Goal: Task Accomplishment & Management: Manage account settings

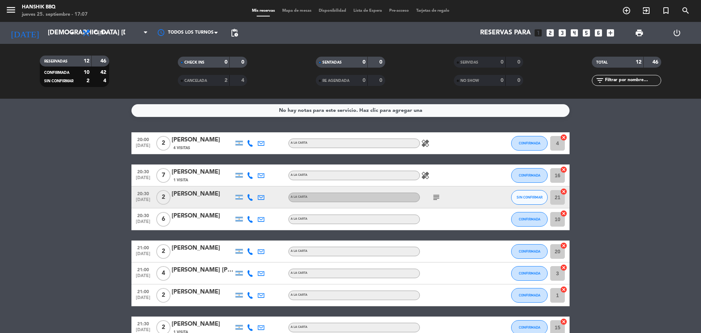
click at [49, 240] on bookings-row "20:00 [DATE] 2 [PERSON_NAME] 4 Visitas A LA CARTA healing CONFIRMADA 4 cancel 2…" at bounding box center [350, 289] width 701 height 314
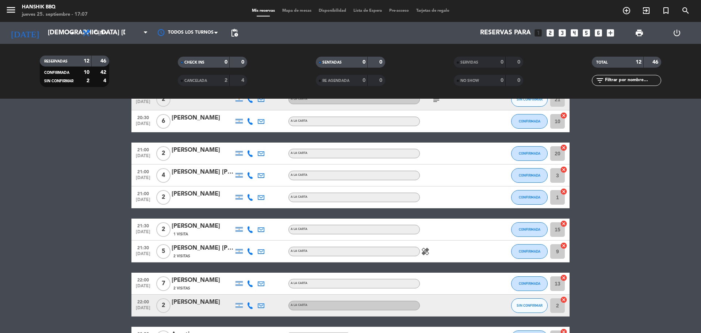
scroll to position [41, 0]
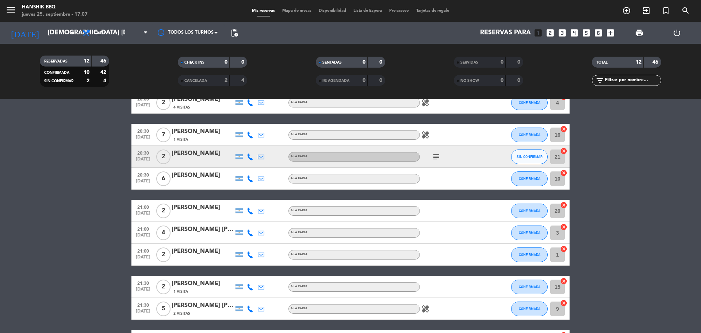
click at [576, 35] on icon "looks_4" at bounding box center [574, 32] width 9 height 9
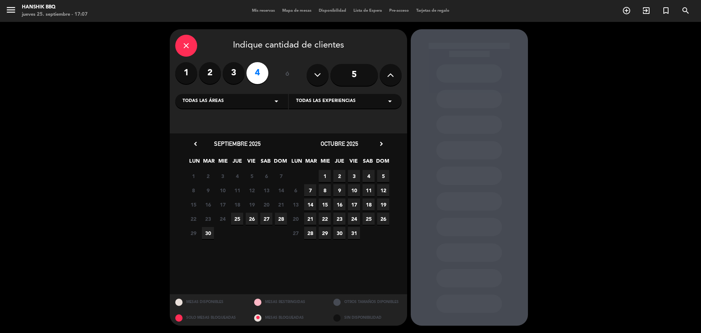
click at [240, 221] on span "25" at bounding box center [237, 219] width 12 height 12
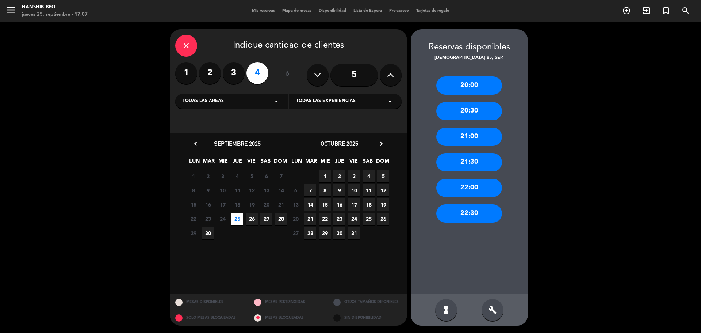
click at [468, 90] on div "20:00" at bounding box center [470, 85] width 66 height 18
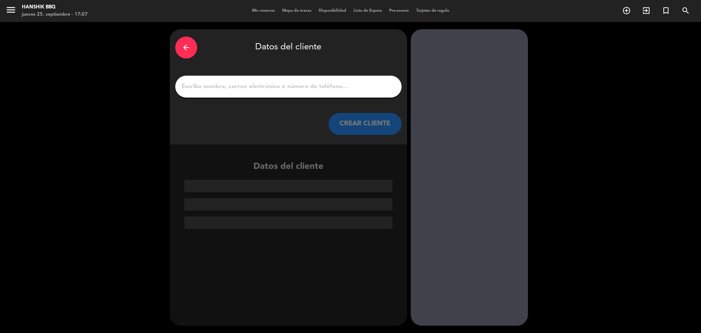
drag, startPoint x: 208, startPoint y: 93, endPoint x: 207, endPoint y: 88, distance: 4.8
paste input "[PERSON_NAME]"
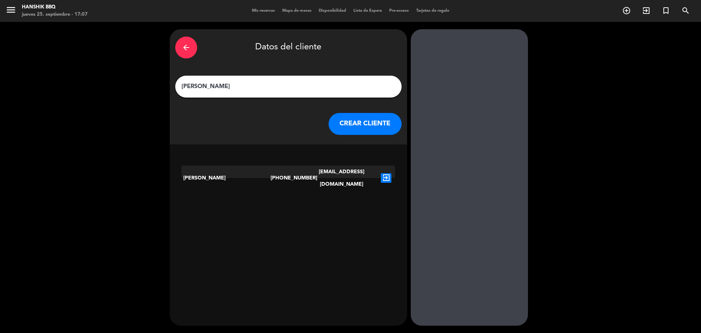
type input "[PERSON_NAME]"
click at [385, 173] on icon "exit_to_app" at bounding box center [386, 177] width 11 height 9
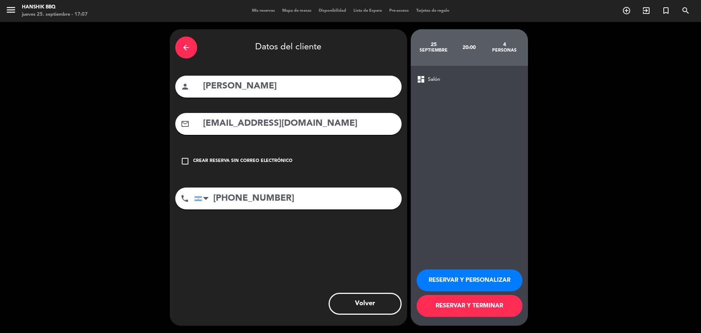
click at [437, 308] on button "RESERVAR Y TERMINAR" at bounding box center [470, 306] width 106 height 22
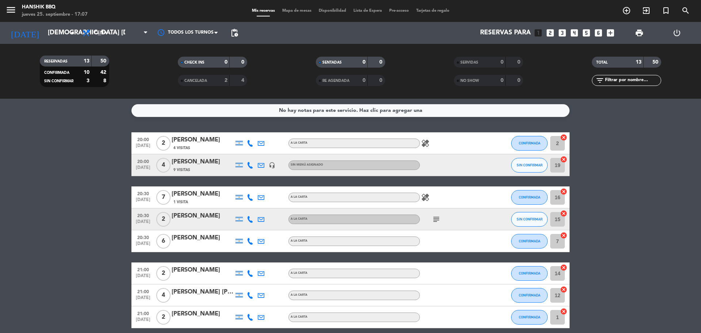
click at [250, 164] on icon at bounding box center [250, 165] width 7 height 7
click at [266, 153] on span at bounding box center [269, 153] width 6 height 6
click at [0, 191] on bookings-row "20:00 [DATE] 2 [PERSON_NAME] 4 Visitas A LA CARTA healing CONFIRMADA 2 cancel 2…" at bounding box center [350, 300] width 701 height 336
drag, startPoint x: 555, startPoint y: 35, endPoint x: 543, endPoint y: 33, distance: 12.3
click at [555, 35] on div "Reservas para looks_one looks_two looks_3 looks_4 looks_5 looks_6 add_box" at bounding box center [430, 33] width 376 height 22
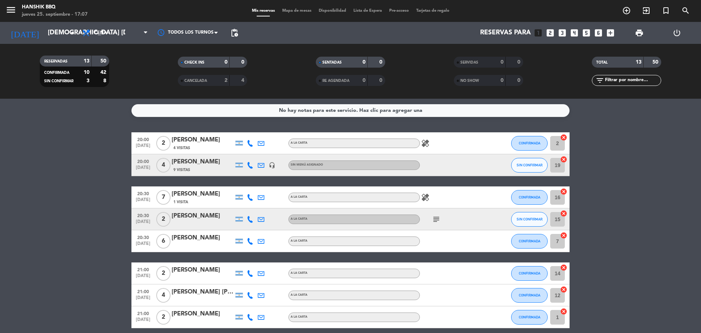
click at [554, 33] on icon "looks_two" at bounding box center [550, 32] width 9 height 9
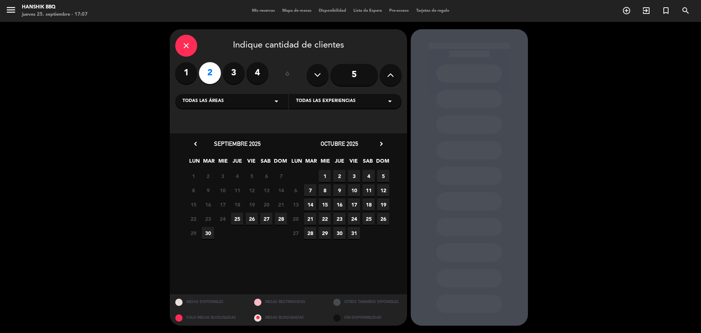
click at [239, 221] on span "25" at bounding box center [237, 219] width 12 height 12
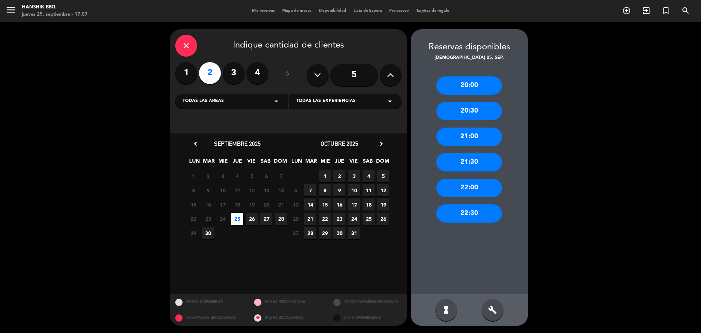
click at [459, 138] on div "21:00" at bounding box center [470, 137] width 66 height 18
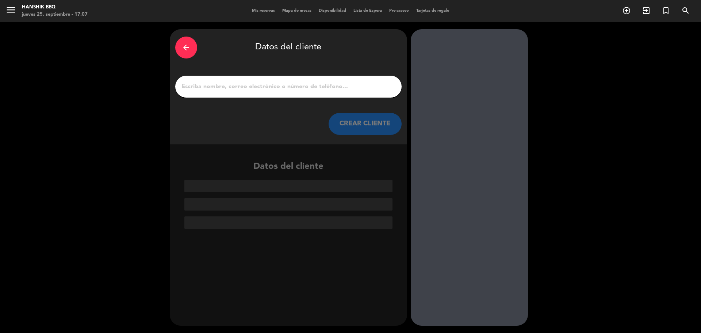
paste input "[PERSON_NAME]"
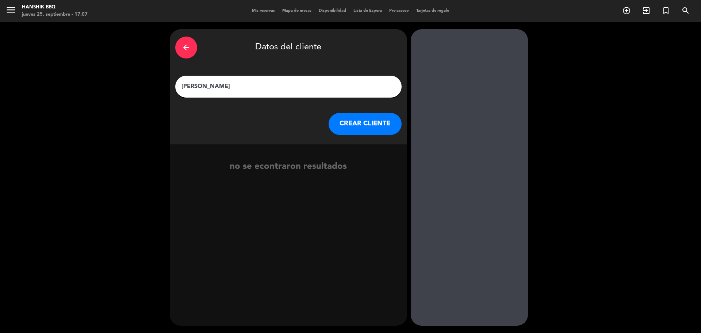
type input "[PERSON_NAME]"
click at [378, 132] on button "CREAR CLIENTE" at bounding box center [365, 124] width 73 height 22
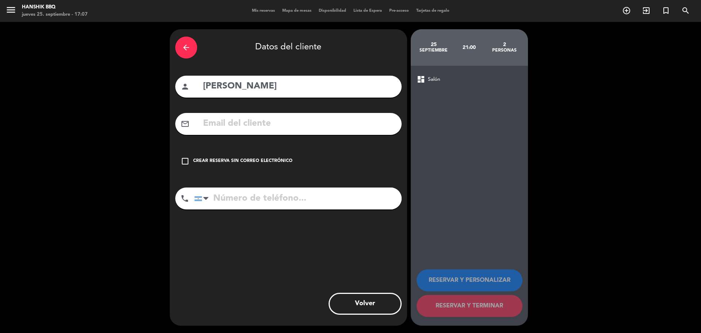
click at [188, 160] on icon "check_box_outline_blank" at bounding box center [185, 161] width 9 height 9
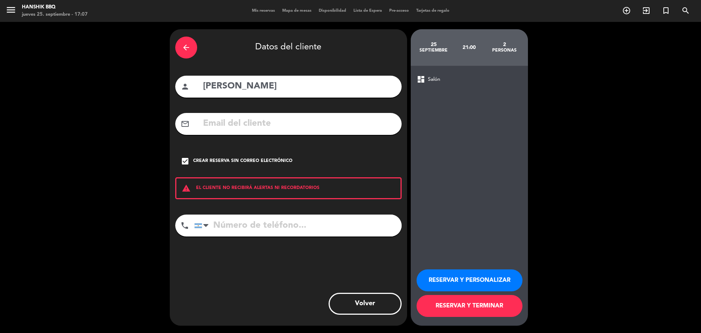
click at [226, 225] on input "tel" at bounding box center [298, 225] width 208 height 22
type input "3512411143"
click at [488, 311] on button "RESERVAR Y TERMINAR" at bounding box center [470, 306] width 106 height 22
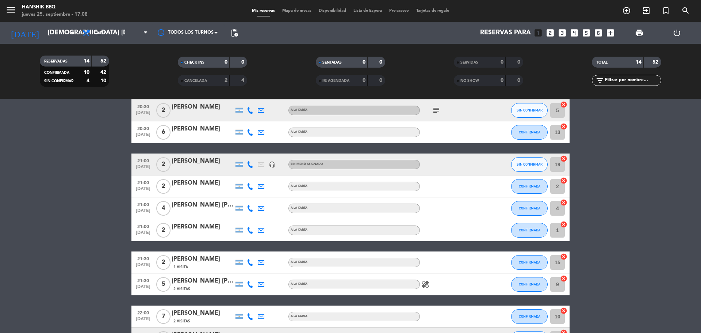
scroll to position [110, 0]
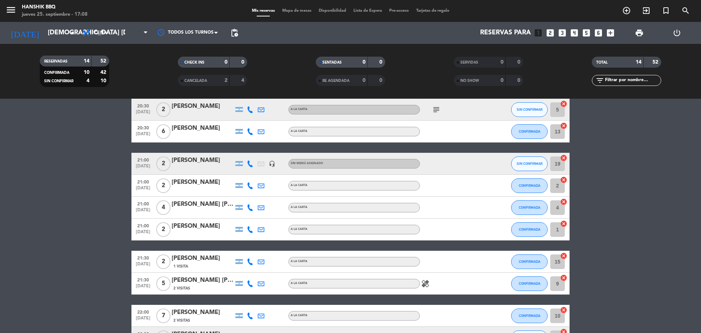
click at [249, 164] on icon at bounding box center [250, 163] width 7 height 7
click at [266, 150] on span at bounding box center [269, 152] width 6 height 6
click at [526, 164] on span "SIN CONFIRMAR" at bounding box center [530, 163] width 26 height 4
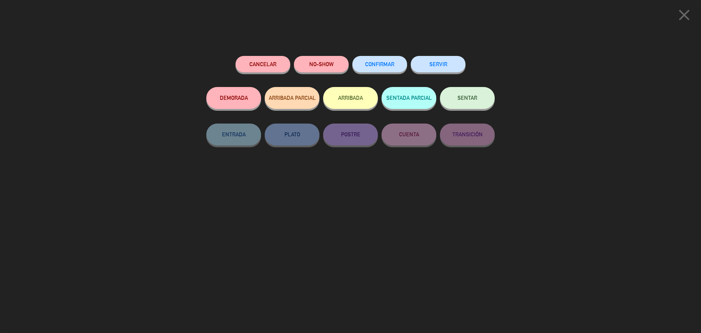
click at [374, 64] on span "CONFIRMAR" at bounding box center [379, 64] width 29 height 6
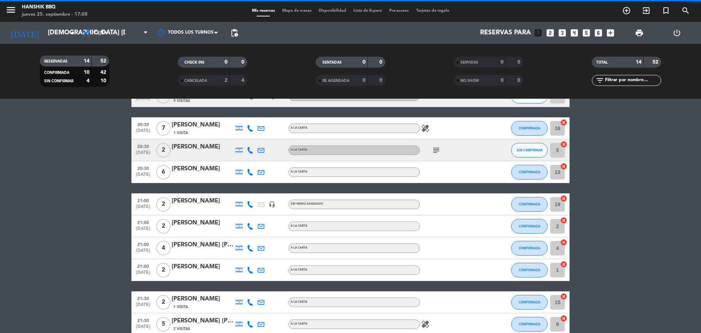
scroll to position [0, 0]
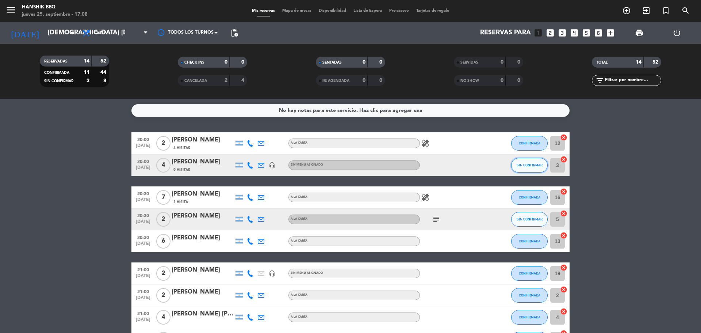
click at [527, 164] on span "SIN CONFIRMAR" at bounding box center [530, 165] width 26 height 4
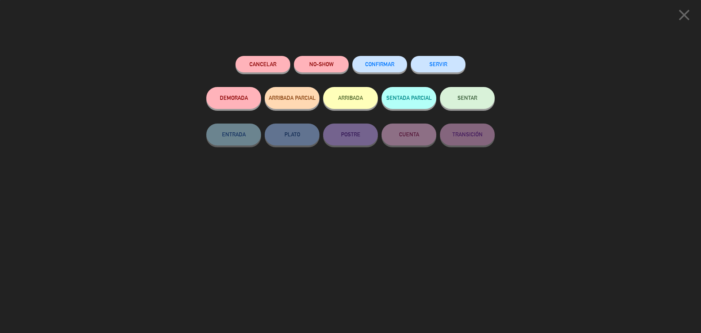
click at [379, 73] on div "CONFIRMAR" at bounding box center [380, 71] width 55 height 31
click at [381, 59] on button "CONFIRMAR" at bounding box center [380, 64] width 55 height 16
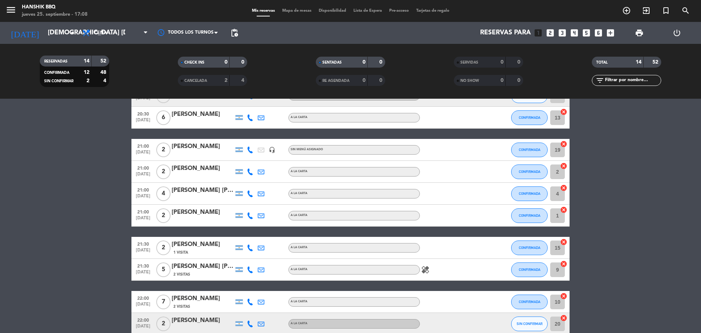
scroll to position [121, 0]
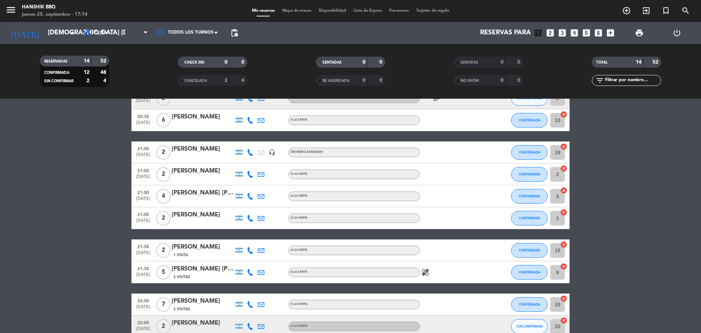
click at [13, 211] on bookings-row "20:00 [DATE] 2 [PERSON_NAME] 4 Visitas A LA CARTA healing CONFIRMADA 12 cancel …" at bounding box center [350, 190] width 701 height 358
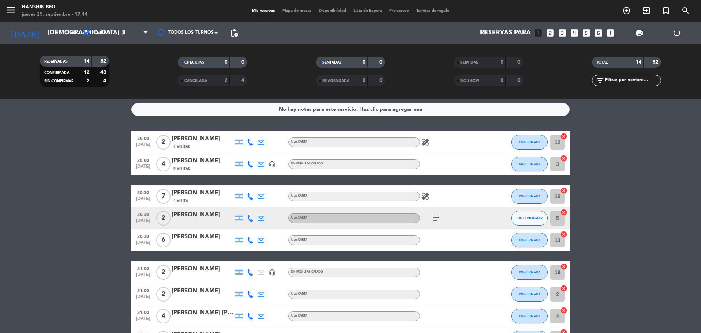
scroll to position [0, 0]
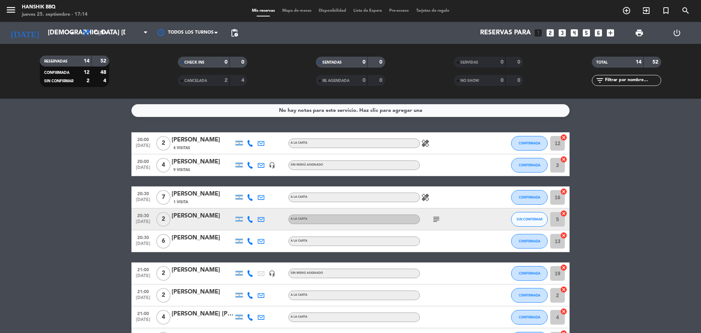
click at [226, 163] on div "[PERSON_NAME]" at bounding box center [203, 161] width 62 height 9
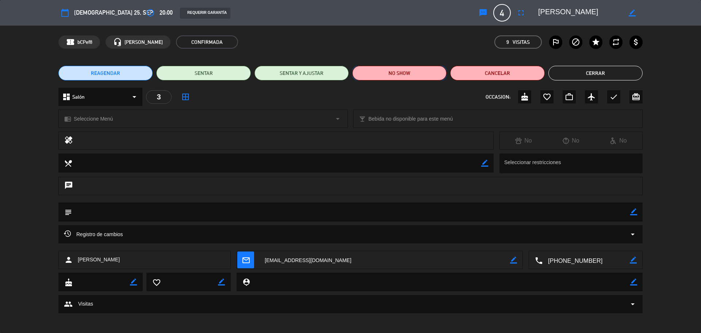
click at [399, 66] on button "NO SHOW" at bounding box center [400, 73] width 94 height 15
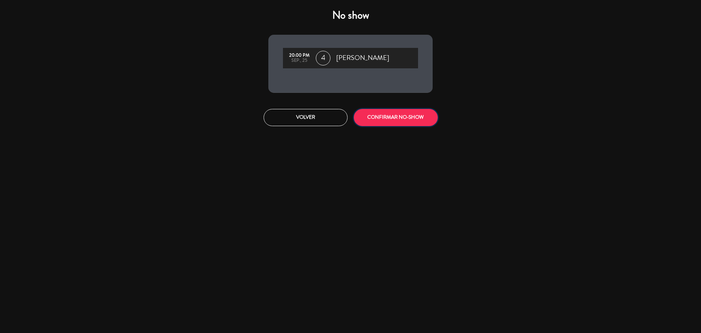
click at [405, 115] on button "CONFIRMAR NO-SHOW" at bounding box center [396, 117] width 84 height 17
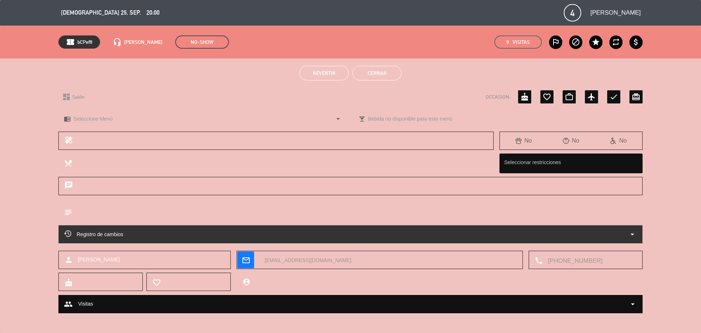
click at [387, 73] on button "Cerrar" at bounding box center [377, 73] width 49 height 15
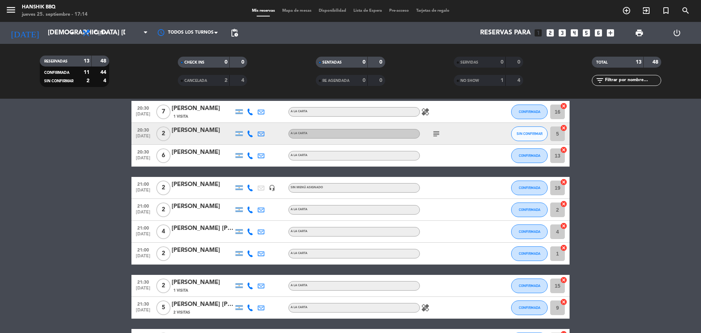
scroll to position [62, 0]
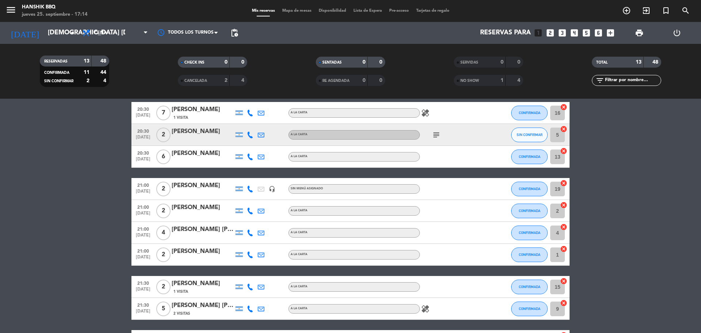
click at [224, 191] on div at bounding box center [203, 194] width 62 height 6
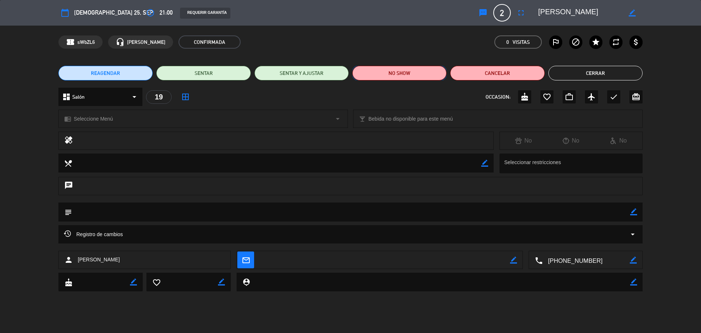
click at [419, 80] on button "NO SHOW" at bounding box center [400, 73] width 94 height 15
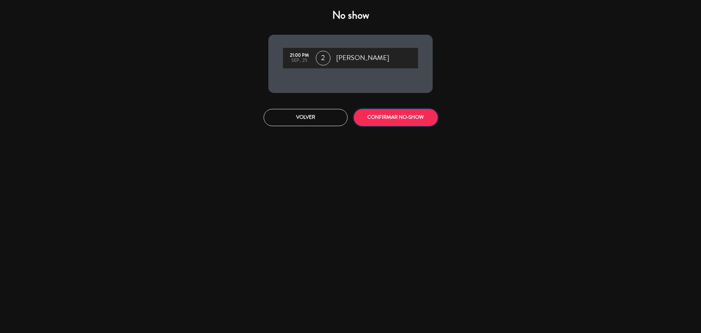
click at [398, 119] on button "CONFIRMAR NO-SHOW" at bounding box center [396, 117] width 84 height 17
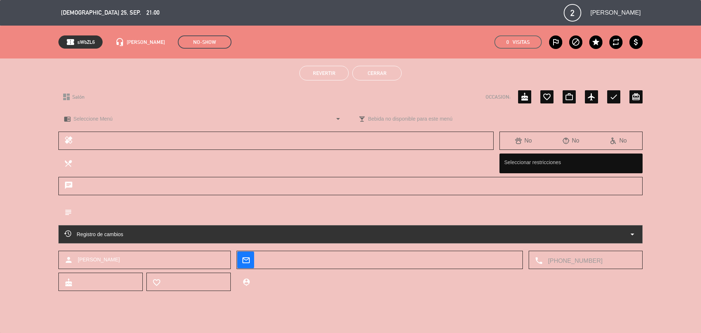
click at [371, 76] on button "Cerrar" at bounding box center [377, 73] width 49 height 15
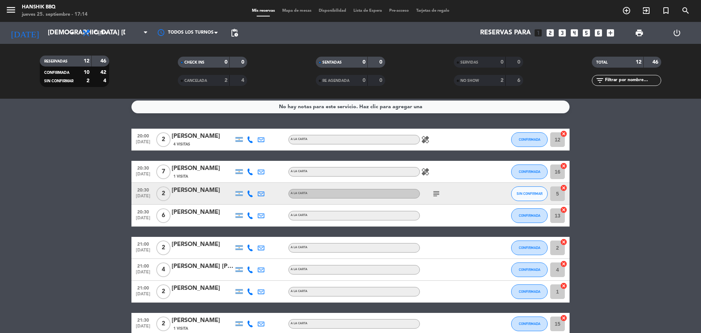
scroll to position [0, 0]
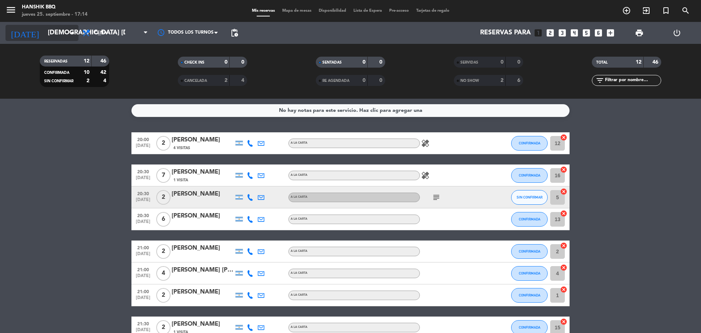
click at [52, 34] on input "[DEMOGRAPHIC_DATA] [DATE]" at bounding box center [86, 33] width 85 height 15
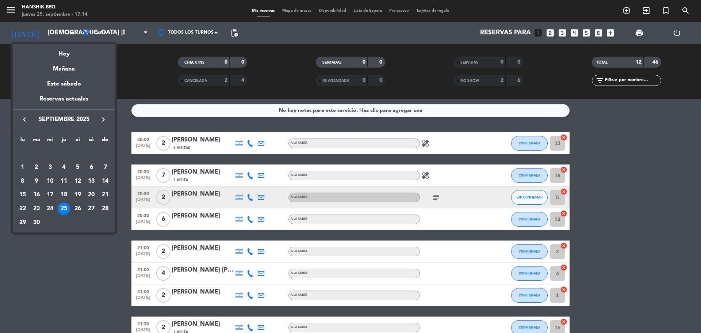
click at [77, 206] on div "26" at bounding box center [78, 208] width 12 height 12
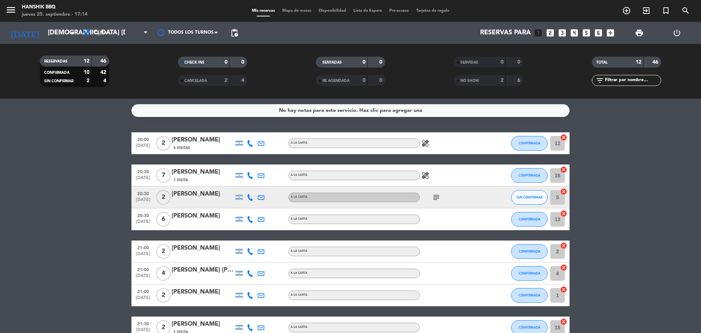
type input "vie. [DATE]"
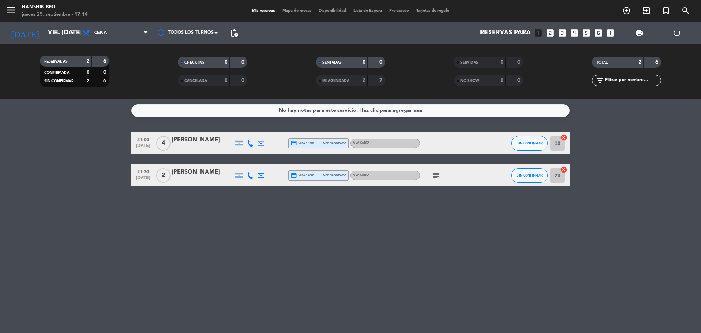
click at [574, 31] on icon "looks_4" at bounding box center [574, 32] width 9 height 9
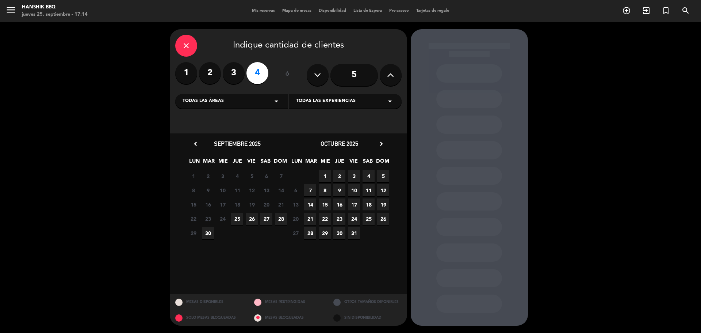
click at [252, 216] on span "26" at bounding box center [252, 219] width 12 height 12
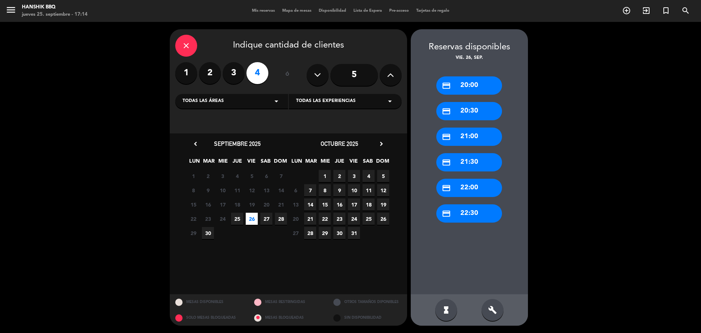
click at [468, 84] on div "credit_card 20:00" at bounding box center [470, 85] width 66 height 18
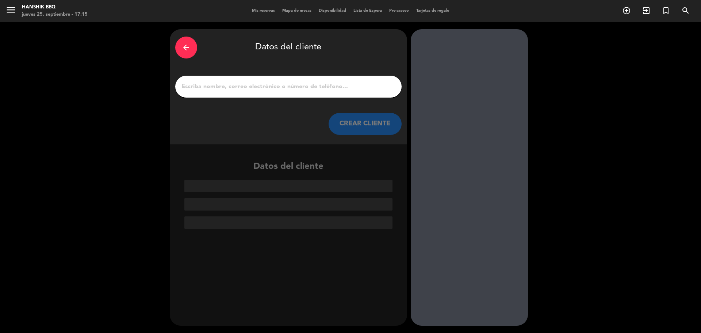
click at [244, 84] on input "1" at bounding box center [289, 86] width 216 height 10
click at [99, 156] on div "arrow_back Datos del cliente CREAR CLIENTE Datos del cliente" at bounding box center [350, 177] width 701 height 311
click at [210, 80] on div at bounding box center [288, 87] width 227 height 22
click at [217, 92] on div at bounding box center [288, 87] width 227 height 22
click at [219, 91] on input "1" at bounding box center [289, 86] width 216 height 10
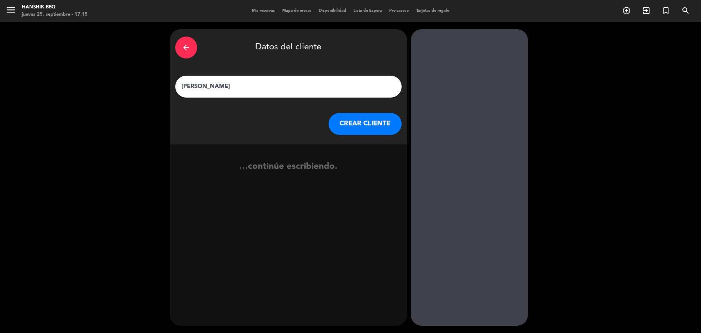
click at [102, 283] on div "arrow_back Datos del cliente [PERSON_NAME] CLIENTE …continúe escribiendo." at bounding box center [350, 177] width 701 height 311
click at [242, 89] on input "[PERSON_NAME]" at bounding box center [289, 86] width 216 height 10
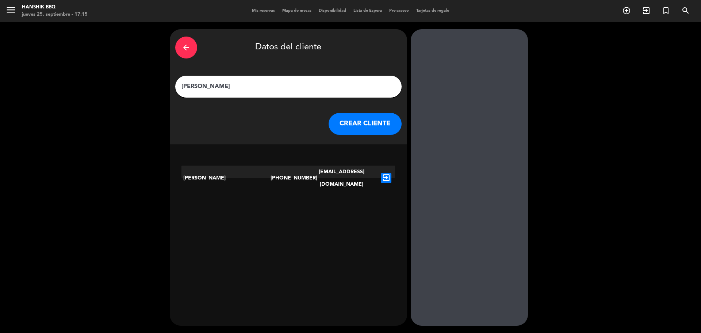
type input "[PERSON_NAME]"
click at [388, 173] on icon "exit_to_app" at bounding box center [386, 177] width 11 height 9
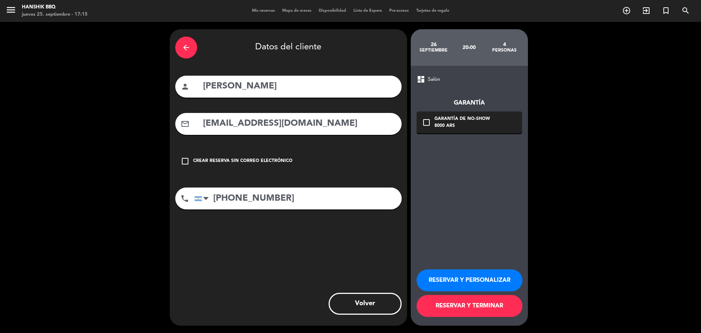
click at [463, 304] on button "RESERVAR Y TERMINAR" at bounding box center [470, 306] width 106 height 22
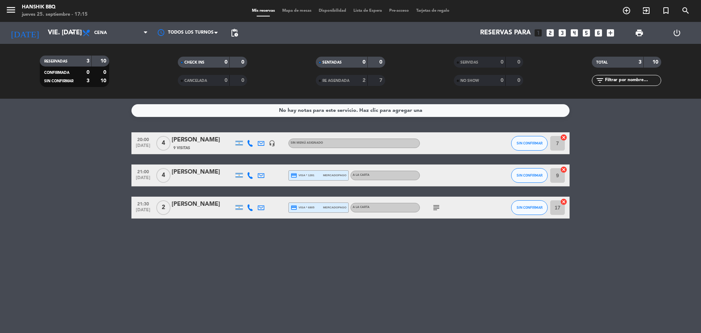
click at [138, 285] on div "No hay notas para este servicio. Haz clic para agregar una 20:00 [DATE] 4 [PERS…" at bounding box center [350, 216] width 701 height 234
click at [552, 32] on icon "looks_two" at bounding box center [550, 32] width 9 height 9
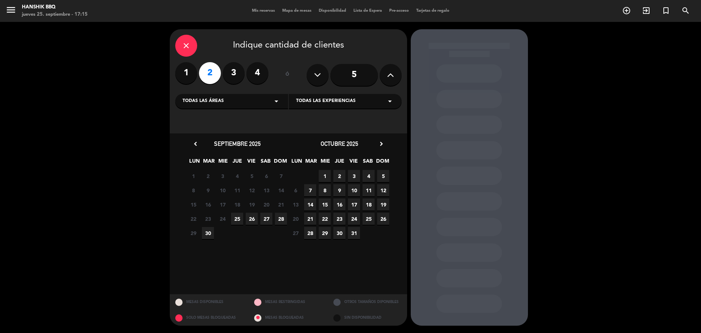
click at [252, 218] on span "26" at bounding box center [252, 219] width 12 height 12
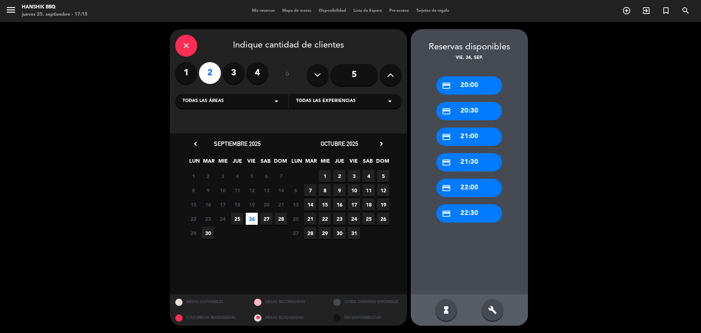
click at [471, 136] on div "credit_card 21:00" at bounding box center [470, 137] width 66 height 18
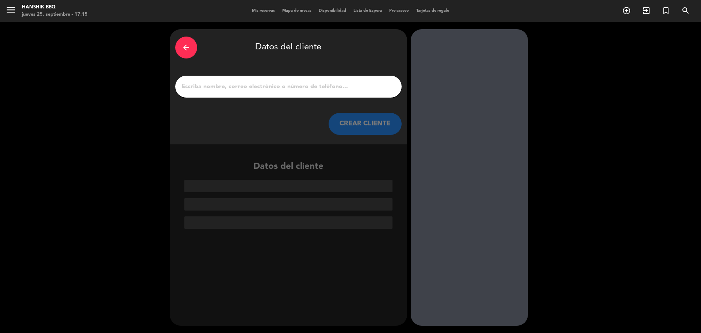
paste input "[PERSON_NAME]"
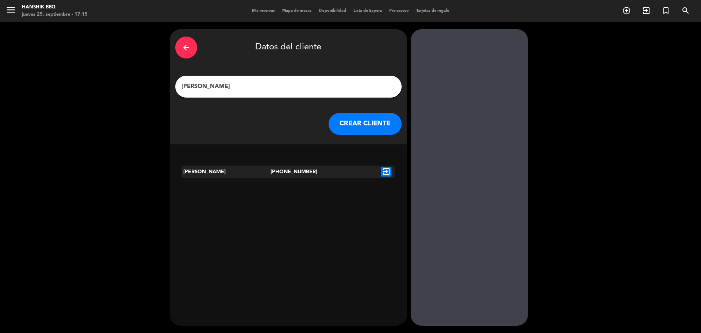
type input "[PERSON_NAME]"
click at [355, 129] on button "CREAR CLIENTE" at bounding box center [365, 124] width 73 height 22
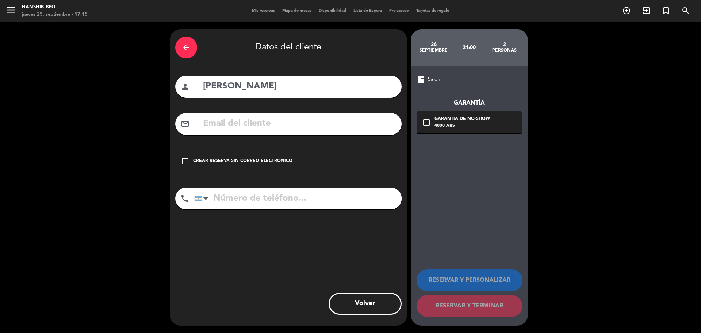
drag, startPoint x: 126, startPoint y: 184, endPoint x: 140, endPoint y: 180, distance: 14.5
click at [126, 183] on div "arrow_back Datos del cliente person [PERSON_NAME] mail_outline check_box_outlin…" at bounding box center [350, 177] width 701 height 311
click at [184, 164] on icon "check_box_outline_blank" at bounding box center [185, 161] width 9 height 9
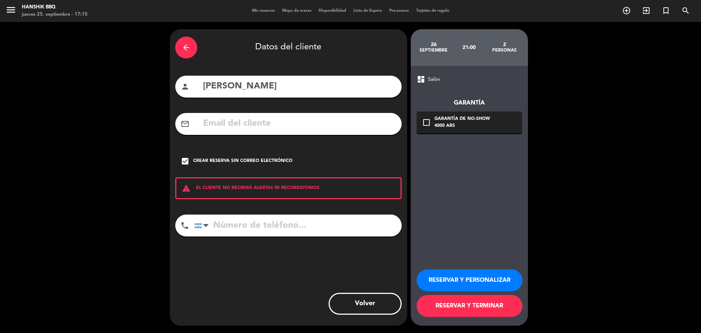
paste input "[PHONE_NUMBER]"
type input "[PHONE_NUMBER]"
click at [434, 306] on button "RESERVAR Y TERMINAR" at bounding box center [470, 306] width 106 height 22
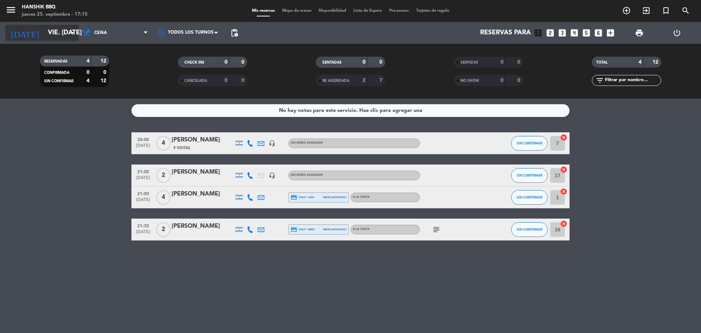
click at [45, 31] on input "vie. [DATE]" at bounding box center [86, 33] width 85 height 15
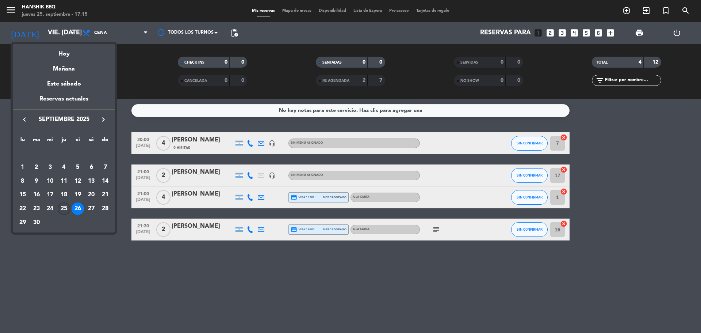
click at [70, 207] on td "25" at bounding box center [64, 209] width 14 height 14
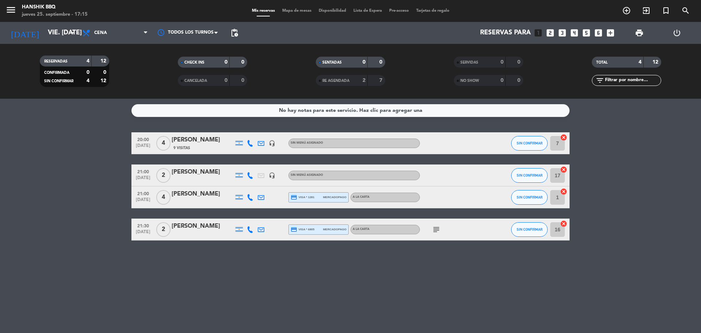
type input "[DEMOGRAPHIC_DATA] [DATE]"
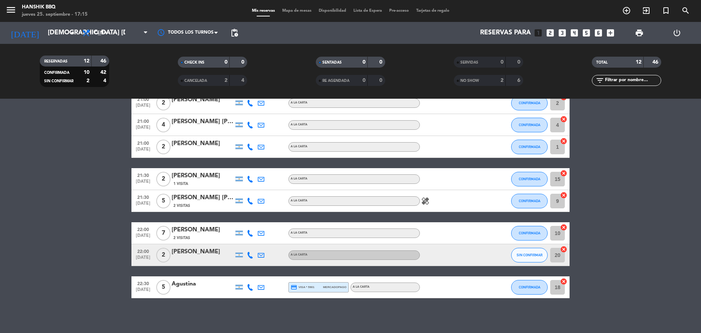
scroll to position [150, 0]
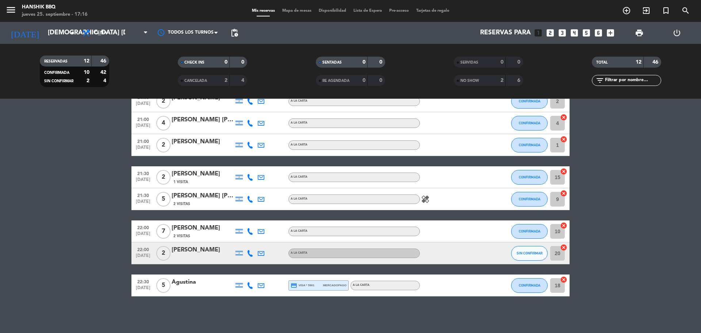
click at [28, 167] on bookings-row "20:00 [DATE] 2 [PERSON_NAME] 4 Visitas A LA CARTA healing CONFIRMADA 12 cancel …" at bounding box center [350, 139] width 701 height 314
click at [566, 32] on icon "looks_3" at bounding box center [562, 32] width 9 height 9
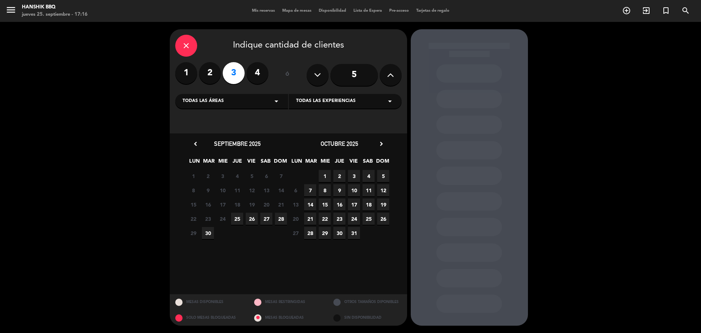
click at [253, 221] on span "26" at bounding box center [252, 219] width 12 height 12
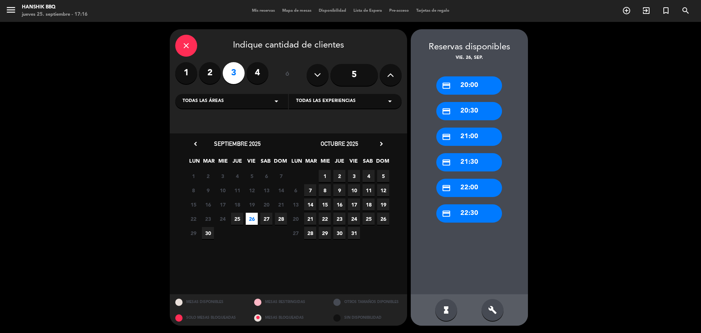
click at [448, 160] on icon "credit_card" at bounding box center [446, 162] width 9 height 9
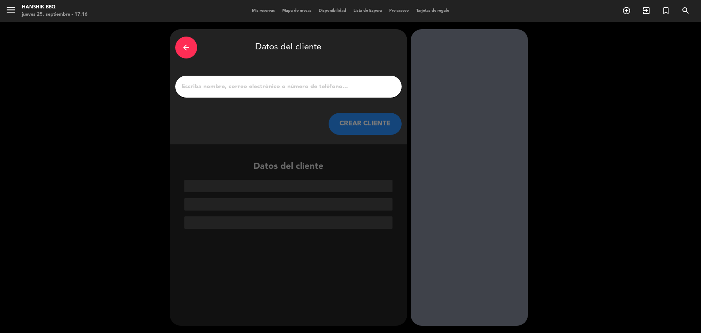
drag, startPoint x: 250, startPoint y: 80, endPoint x: 246, endPoint y: 86, distance: 6.8
paste input "[PERSON_NAME]"
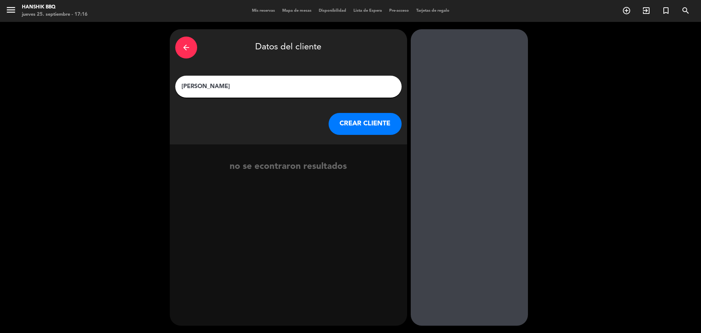
type input "[PERSON_NAME]"
click at [345, 124] on button "CREAR CLIENTE" at bounding box center [365, 124] width 73 height 22
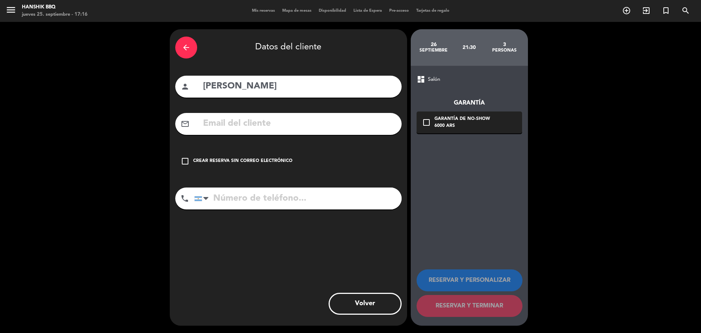
drag, startPoint x: 86, startPoint y: 141, endPoint x: 114, endPoint y: 144, distance: 27.5
click at [86, 141] on div "arrow_back Datos del cliente person [PERSON_NAME] mail_outline check_box_outlin…" at bounding box center [350, 177] width 701 height 311
paste input "[EMAIL_ADDRESS][DOMAIN_NAME]"
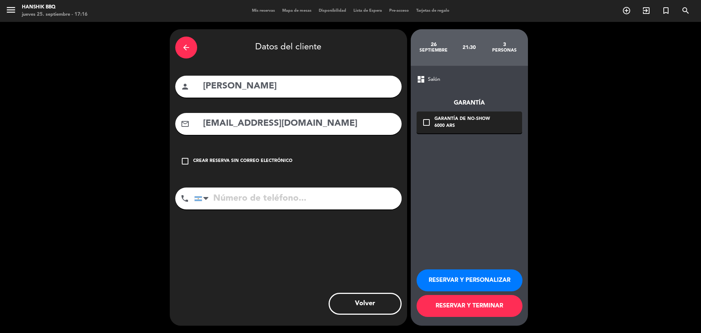
type input "[EMAIL_ADDRESS][DOMAIN_NAME]"
drag, startPoint x: 107, startPoint y: 232, endPoint x: 152, endPoint y: 221, distance: 45.9
click at [107, 232] on div "arrow_back Datos del cliente person [PERSON_NAME] mail_outline [EMAIL_ADDRESS][…" at bounding box center [350, 177] width 701 height 311
paste input ": 3515484268"
type input ": 3515484268"
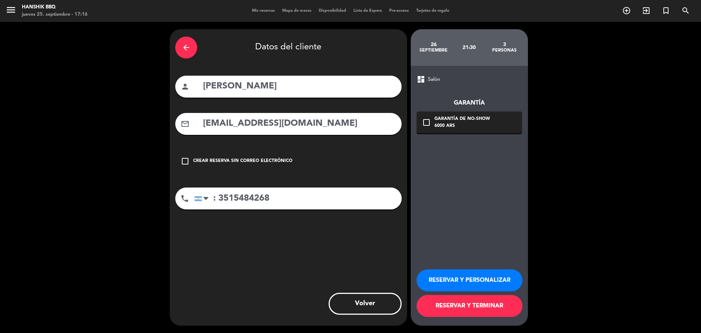
click at [453, 303] on button "RESERVAR Y TERMINAR" at bounding box center [470, 306] width 106 height 22
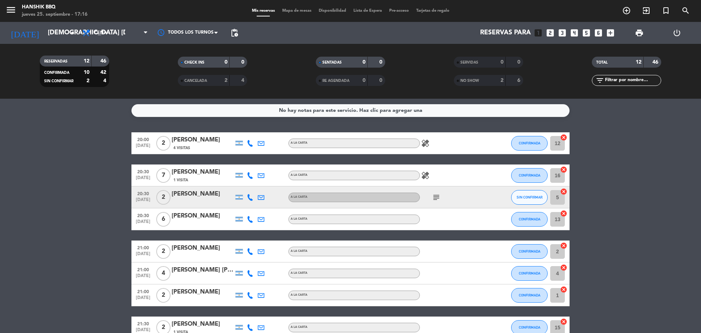
drag, startPoint x: 24, startPoint y: 201, endPoint x: 51, endPoint y: 191, distance: 28.7
click at [31, 198] on bookings-row "20:00 [DATE] 2 [PERSON_NAME] 4 Visitas A LA CARTA healing CONFIRMADA 12 cancel …" at bounding box center [350, 289] width 701 height 314
click at [57, 218] on bookings-row "20:00 [DATE] 2 [PERSON_NAME] 4 Visitas A LA CARTA healing CONFIRMADA 12 cancel …" at bounding box center [350, 289] width 701 height 314
click at [640, 32] on span "print" at bounding box center [639, 32] width 9 height 9
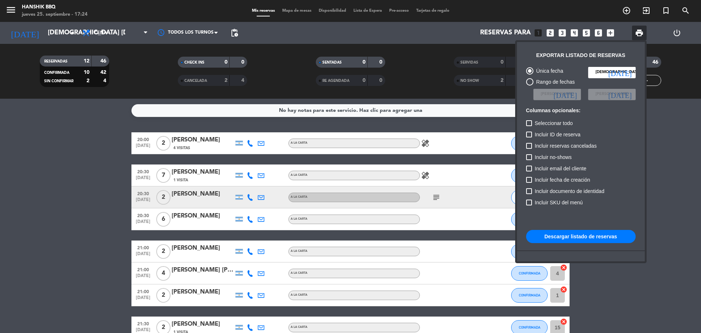
click at [573, 236] on button "Descargar listado de reservas" at bounding box center [581, 236] width 110 height 13
